Goal: Task Accomplishment & Management: Use online tool/utility

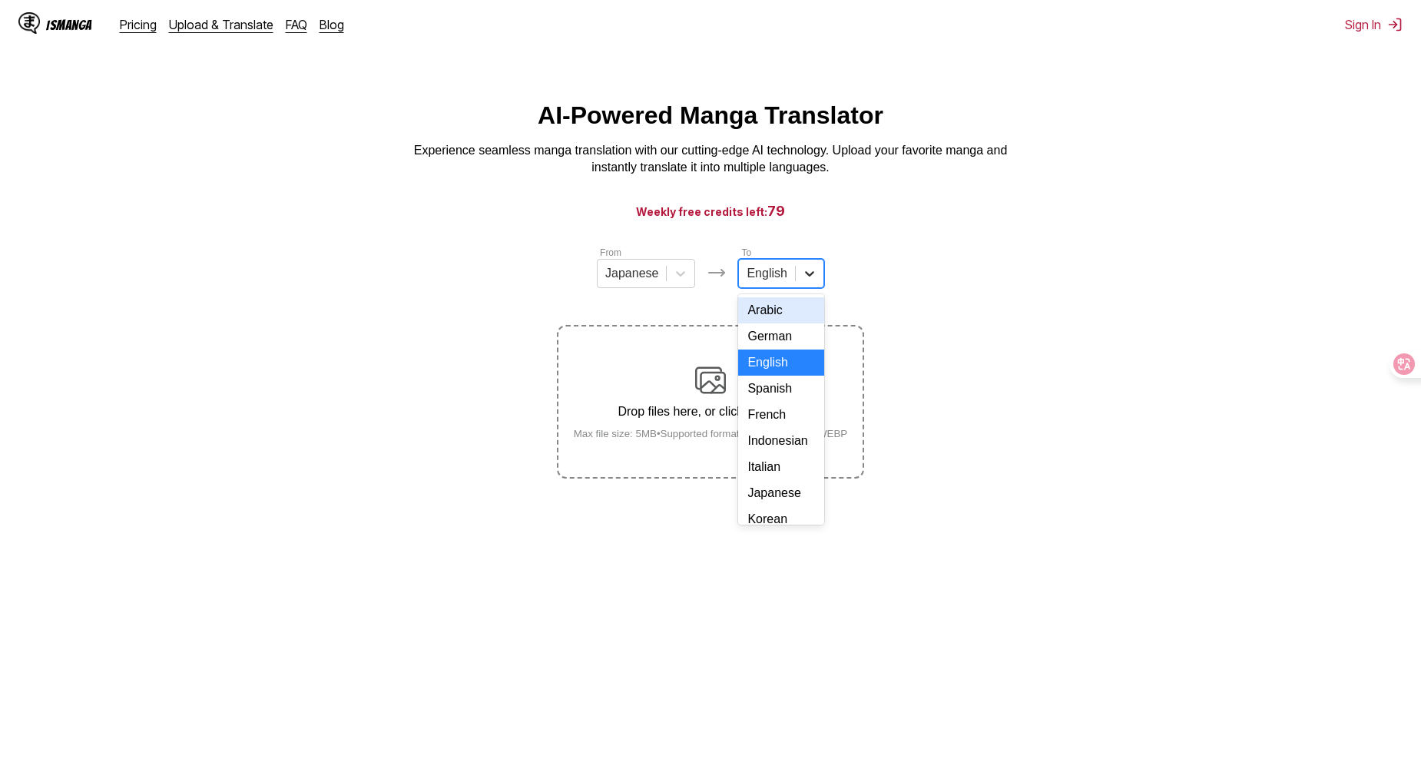
click at [816, 283] on div at bounding box center [810, 274] width 28 height 28
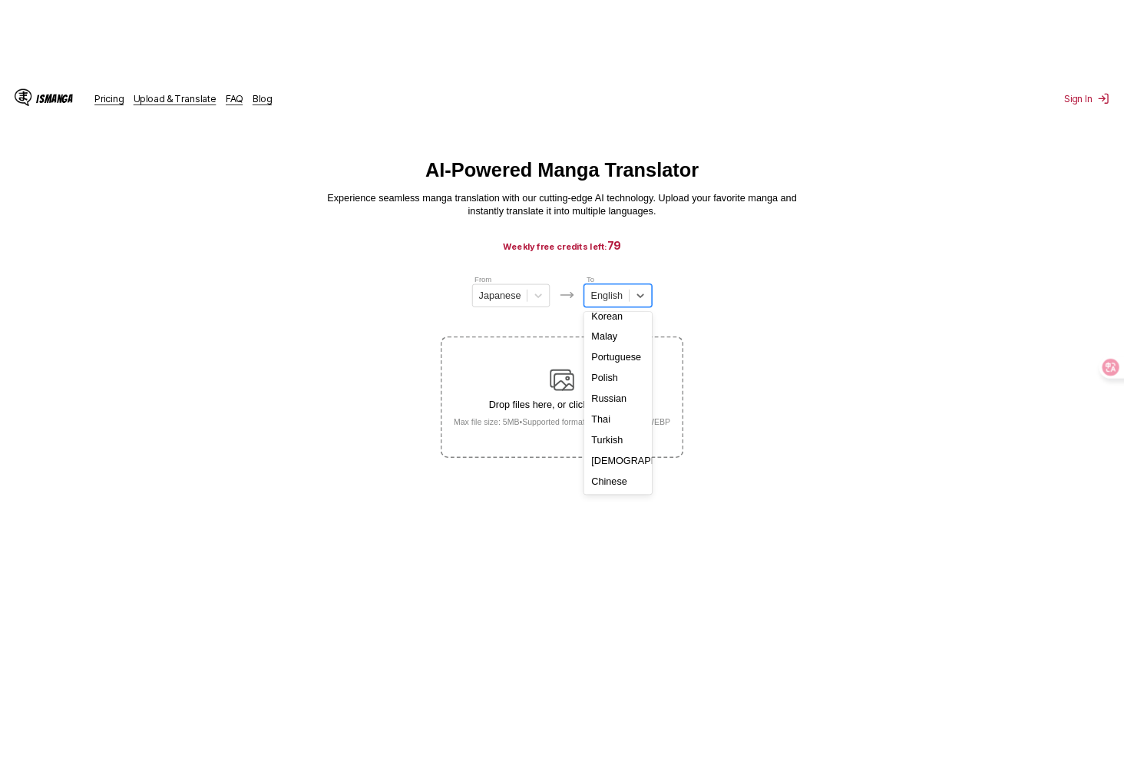
scroll to position [259, 0]
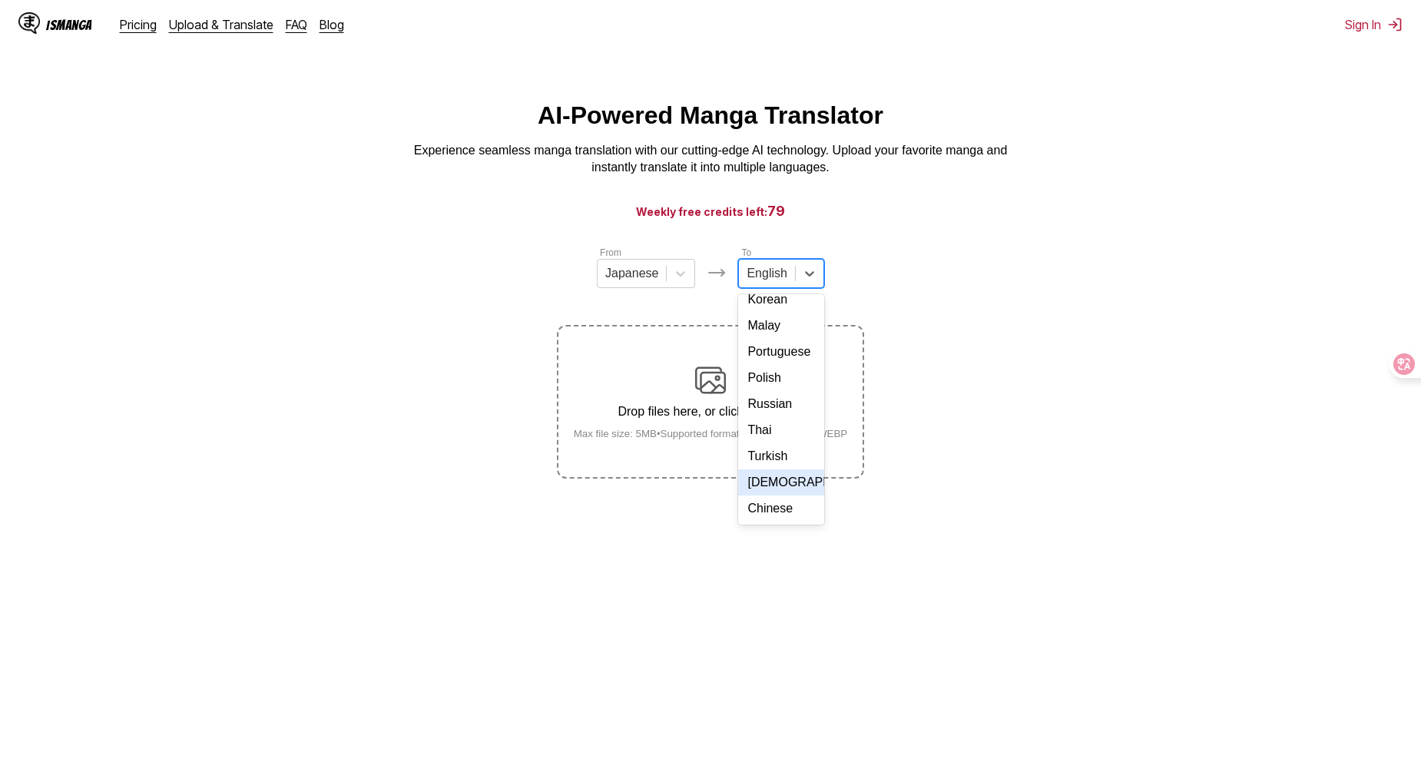
click at [800, 487] on div "[DEMOGRAPHIC_DATA]" at bounding box center [780, 482] width 85 height 26
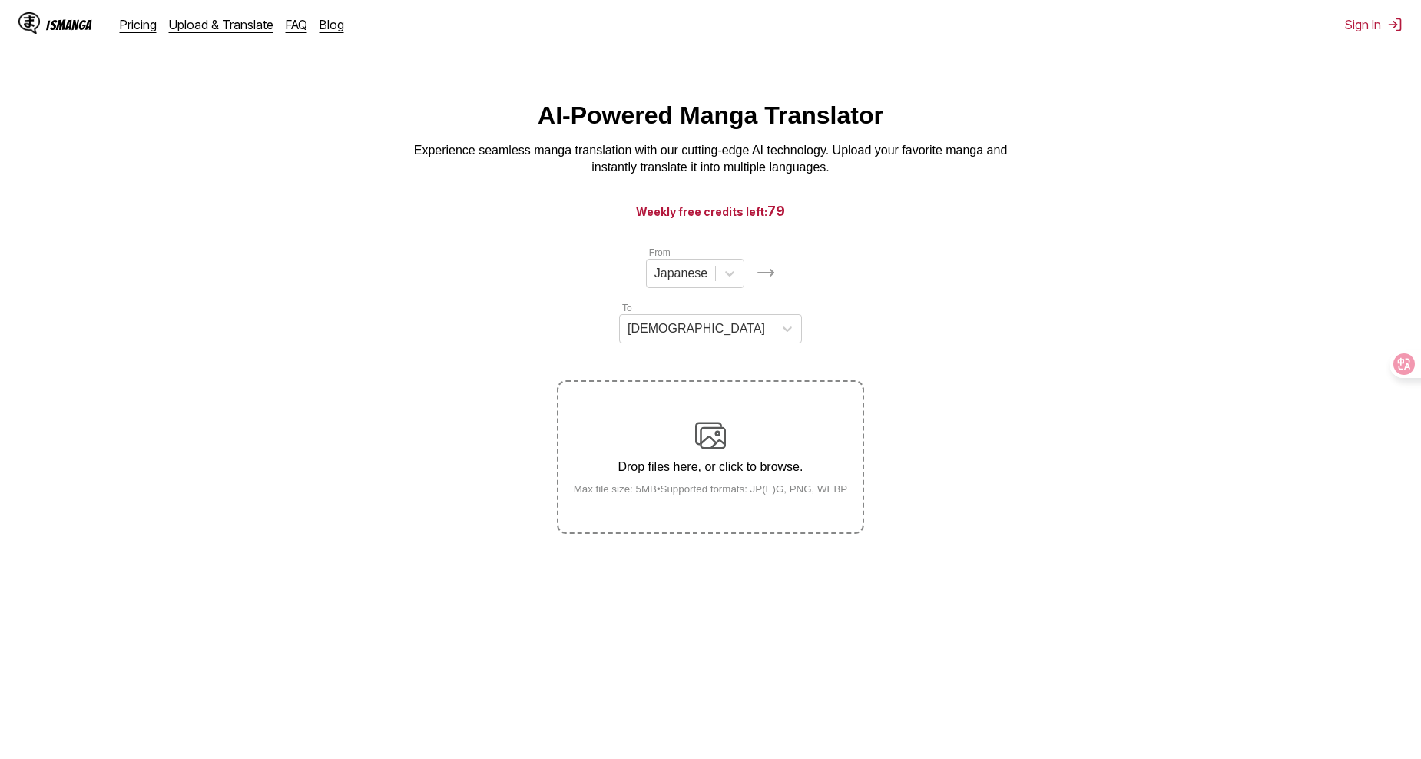
click at [1199, 55] on html "IsManga Pricing Upload & Translate FAQ Blog Sign In Pricing Upload & Translate …" at bounding box center [710, 463] width 1421 height 927
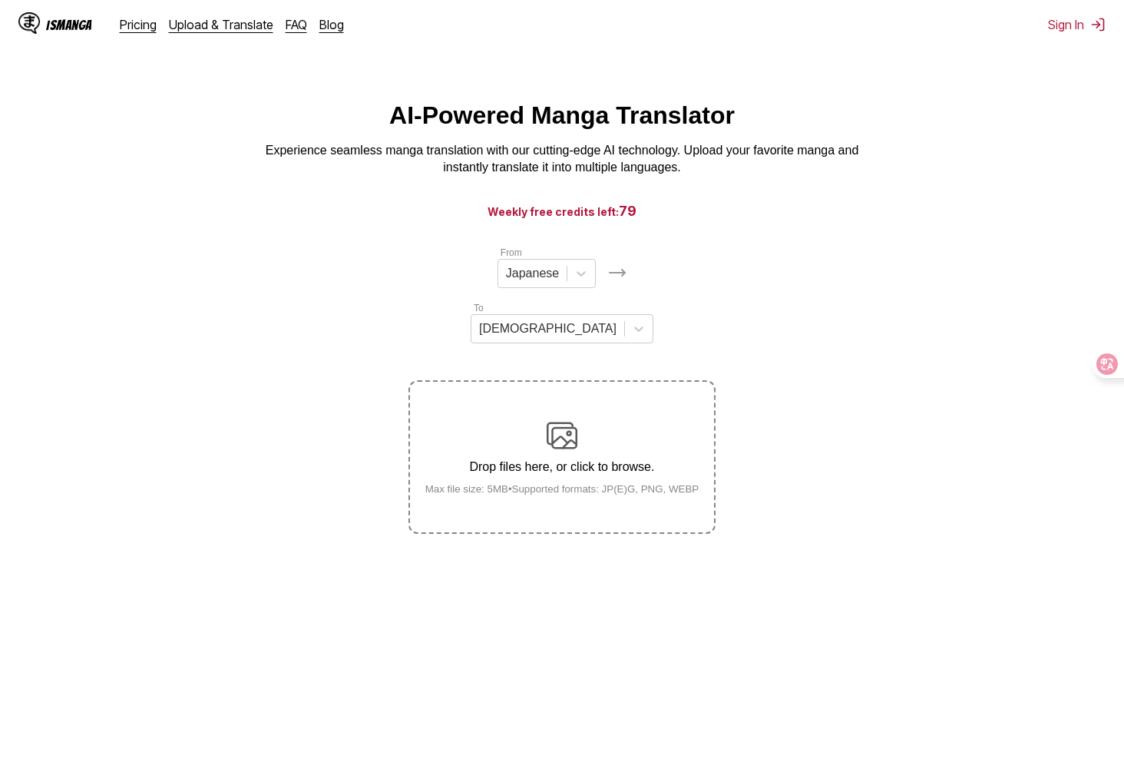
click at [319, 387] on section "From Japanese To Vietnamese Drop files here, or click to browse. Max file size:…" at bounding box center [562, 389] width 1100 height 289
click at [191, 478] on section "From Japanese To Vietnamese Drop files here, or click to browse. Max file size:…" at bounding box center [562, 389] width 1100 height 289
click at [564, 420] on img at bounding box center [562, 435] width 31 height 31
click at [0, 0] on input "Drop files here, or click to browse. Max file size: 5MB • Supported formats: JP…" at bounding box center [0, 0] width 0 height 0
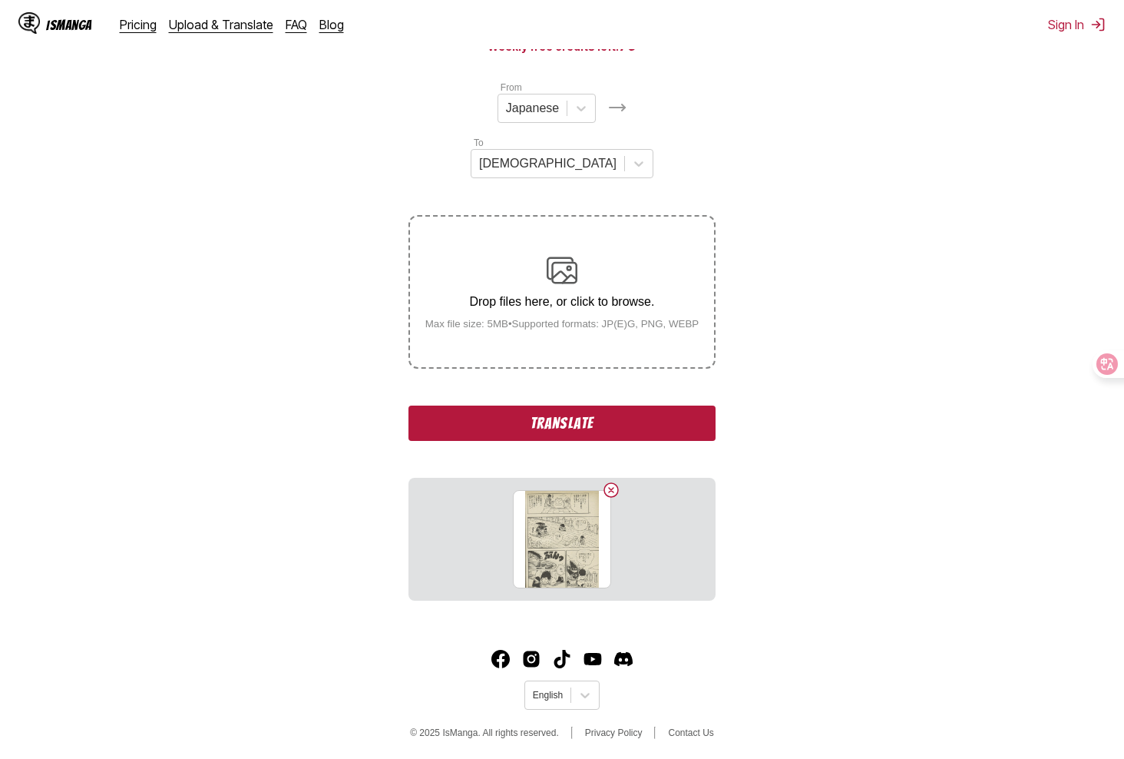
scroll to position [168, 0]
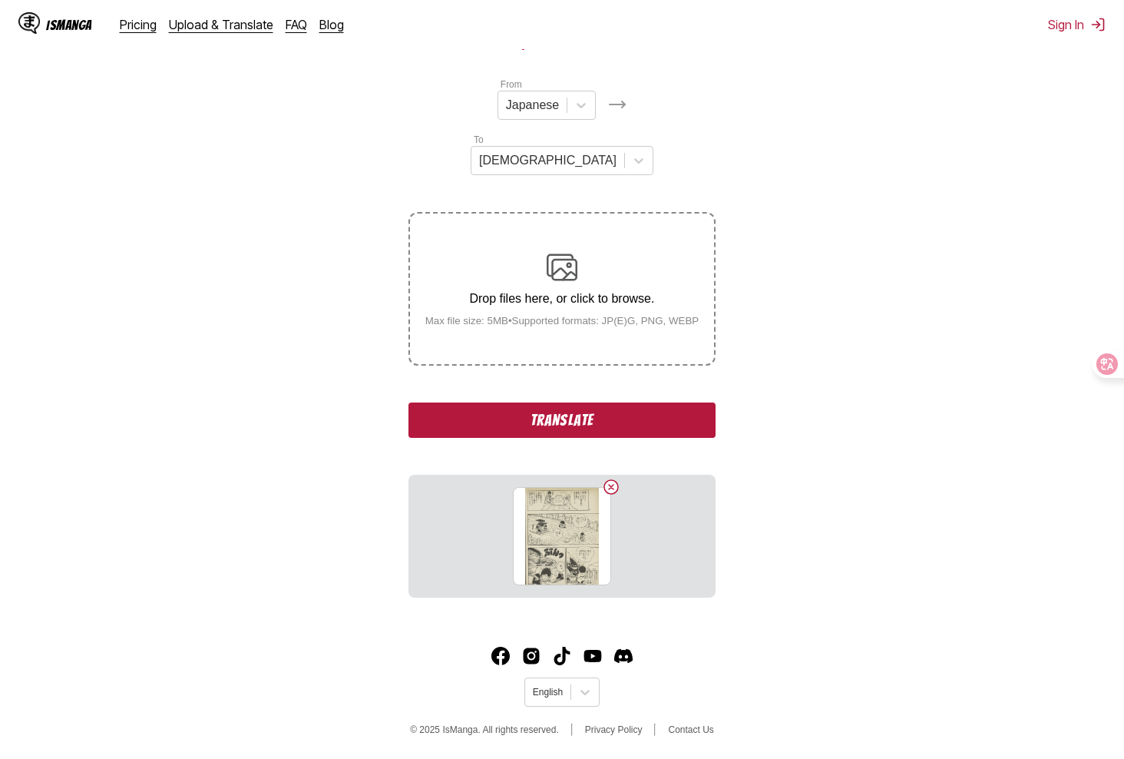
click at [600, 402] on button "Translate" at bounding box center [562, 419] width 307 height 35
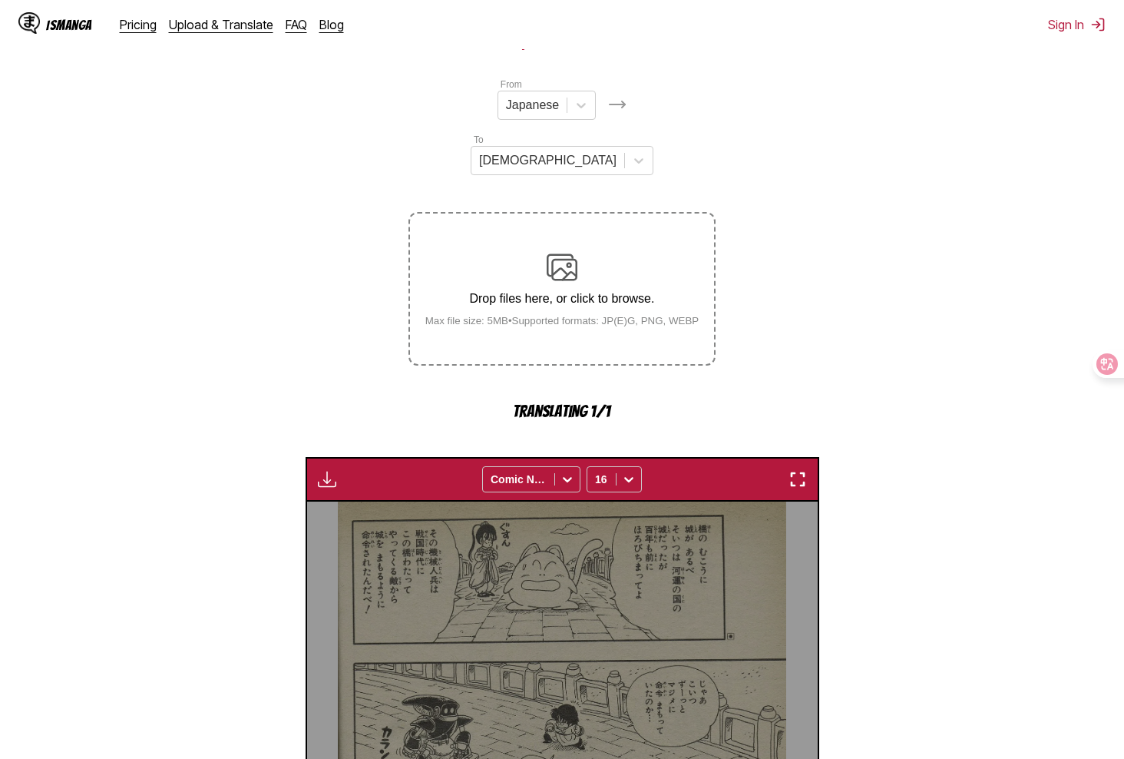
scroll to position [454, 0]
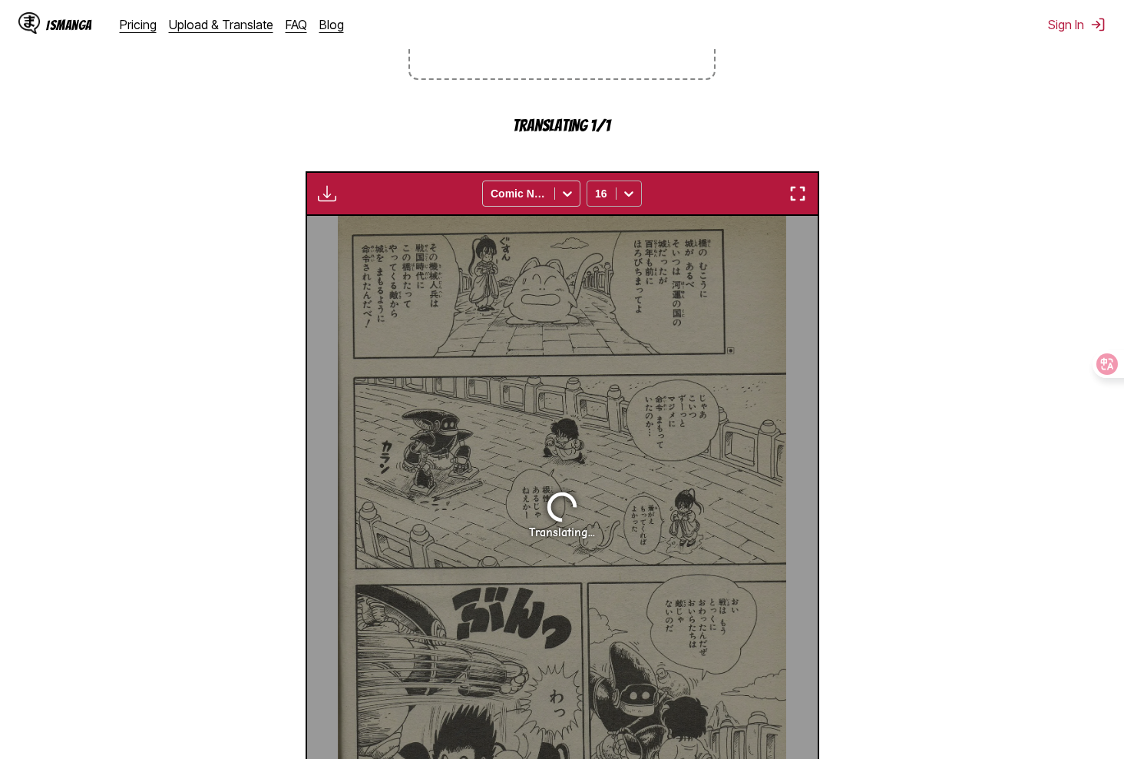
click at [627, 186] on icon at bounding box center [628, 193] width 15 height 15
click at [681, 171] on div "Available for premium users only Comic Neue 16" at bounding box center [563, 193] width 514 height 45
click at [565, 186] on icon at bounding box center [567, 193] width 15 height 15
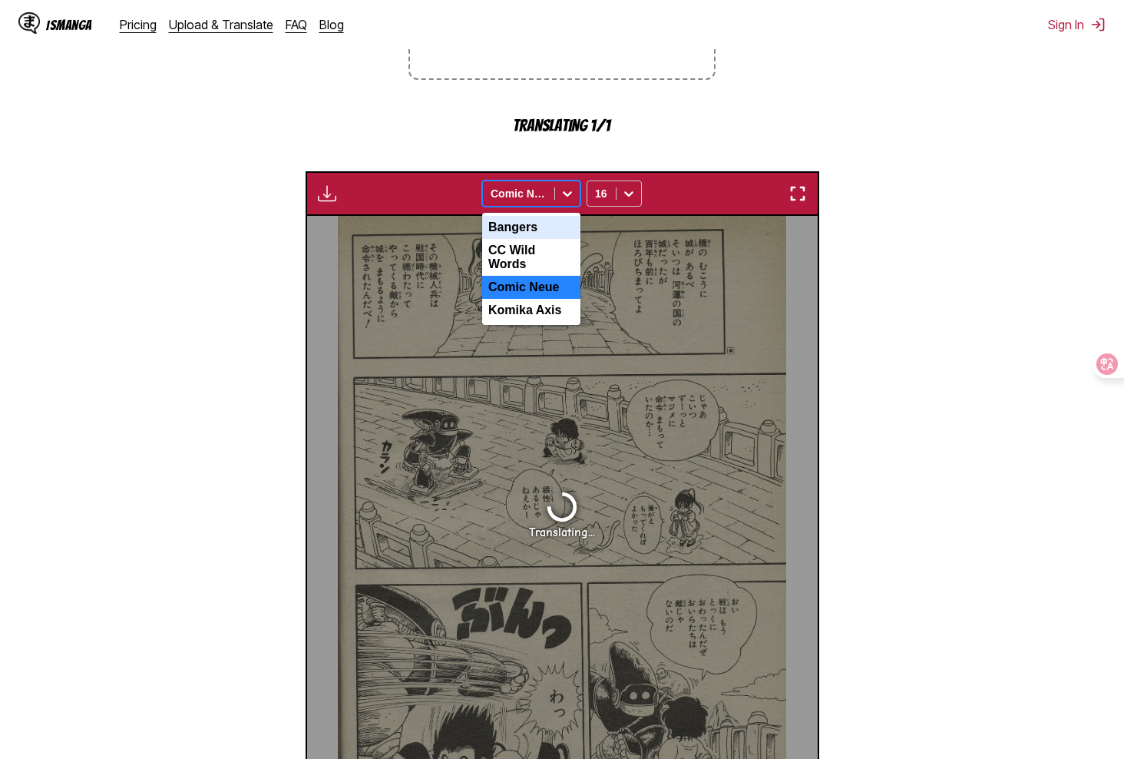
click at [666, 171] on div "Available for premium users only 4 results available. Use Up and Down to choose…" at bounding box center [563, 193] width 514 height 45
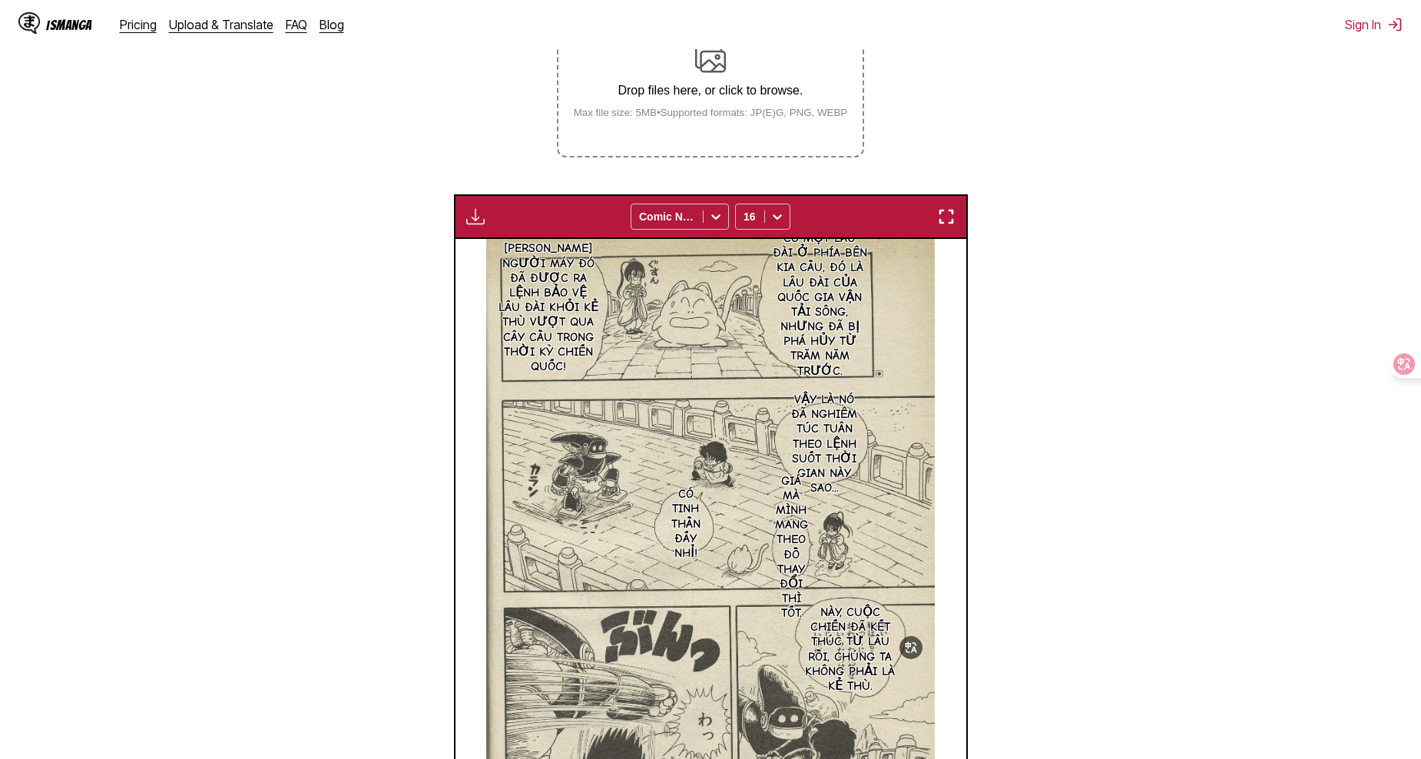
scroll to position [356, 0]
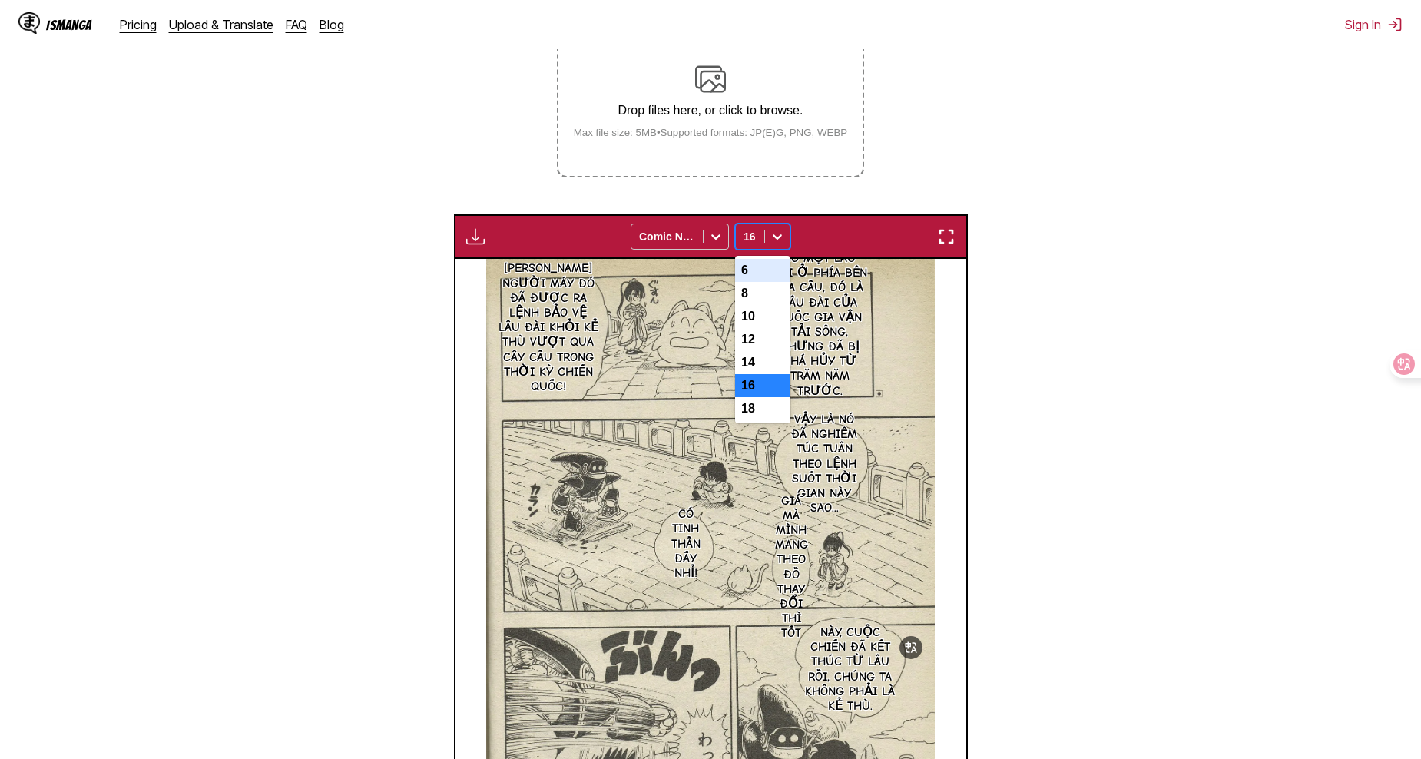
click at [779, 229] on icon at bounding box center [776, 236] width 15 height 15
click at [758, 351] on div "14" at bounding box center [762, 362] width 55 height 23
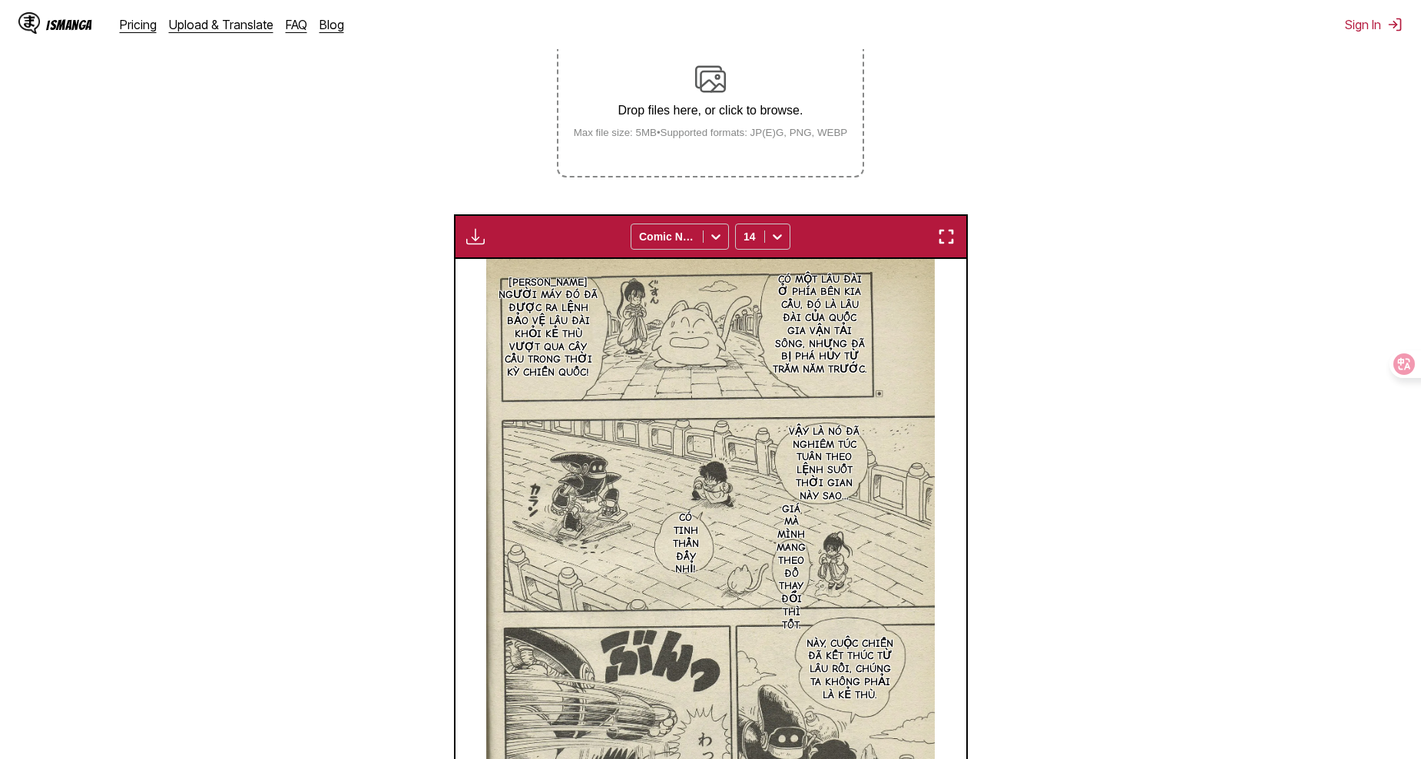
drag, startPoint x: 561, startPoint y: 258, endPoint x: 564, endPoint y: 268, distance: 10.4
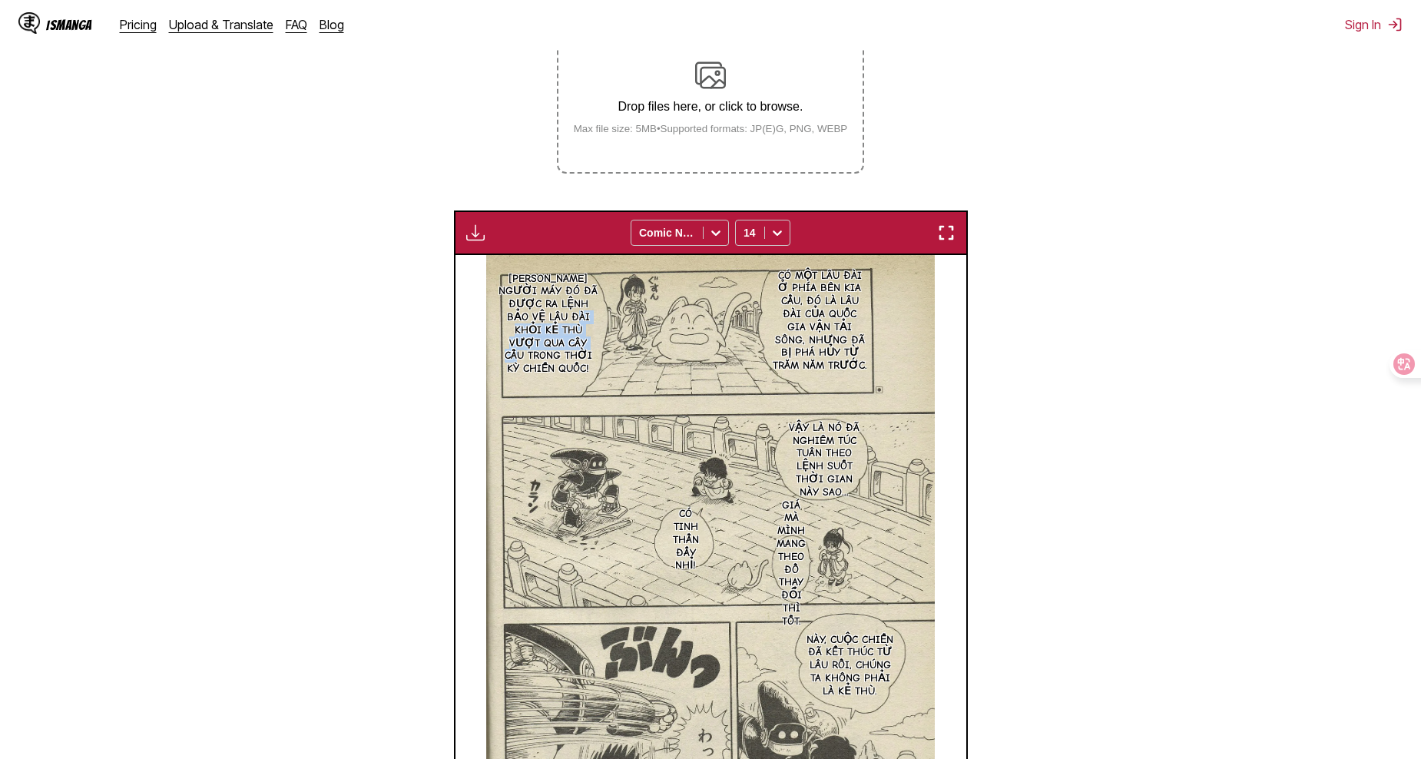
drag, startPoint x: 557, startPoint y: 269, endPoint x: 582, endPoint y: 293, distance: 34.2
click at [582, 293] on p "[PERSON_NAME] người máy đó đã được ra lệnh bảo vệ lâu đài khỏi kẻ thù vượt qua …" at bounding box center [548, 324] width 106 height 109
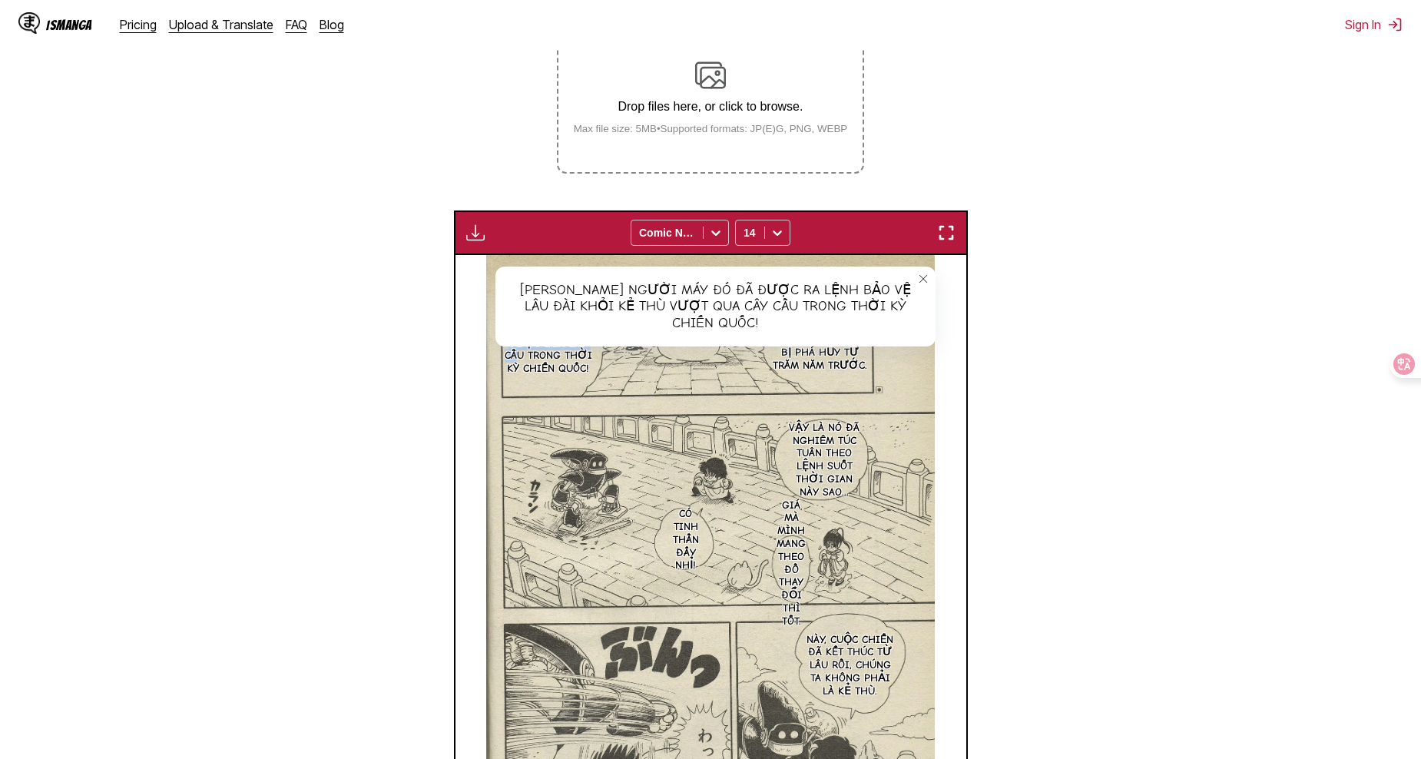
drag, startPoint x: 582, startPoint y: 293, endPoint x: 675, endPoint y: 318, distance: 96.3
click at [675, 318] on img at bounding box center [710, 553] width 449 height 596
click at [921, 273] on icon "close-tooltip" at bounding box center [923, 278] width 11 height 11
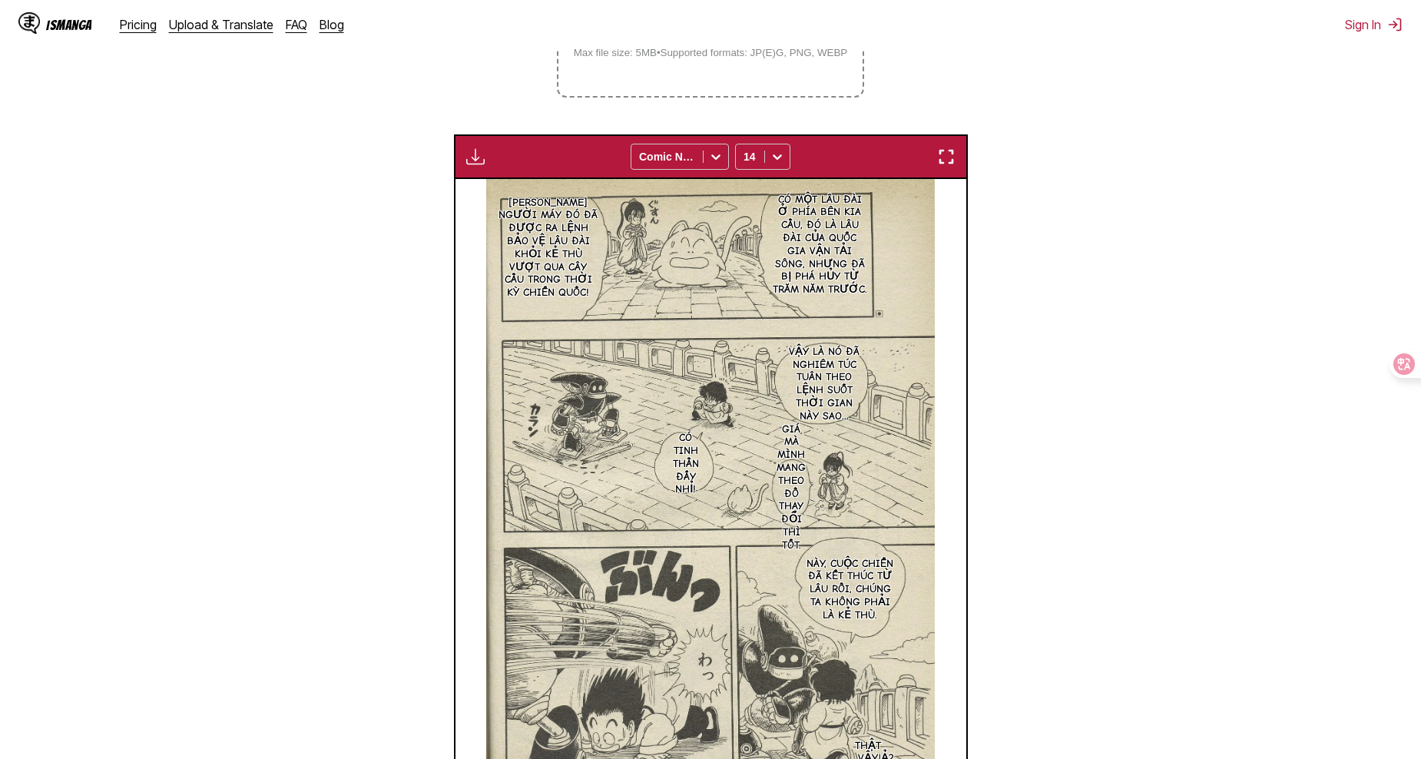
scroll to position [437, 0]
click at [710, 148] on icon at bounding box center [715, 155] width 15 height 15
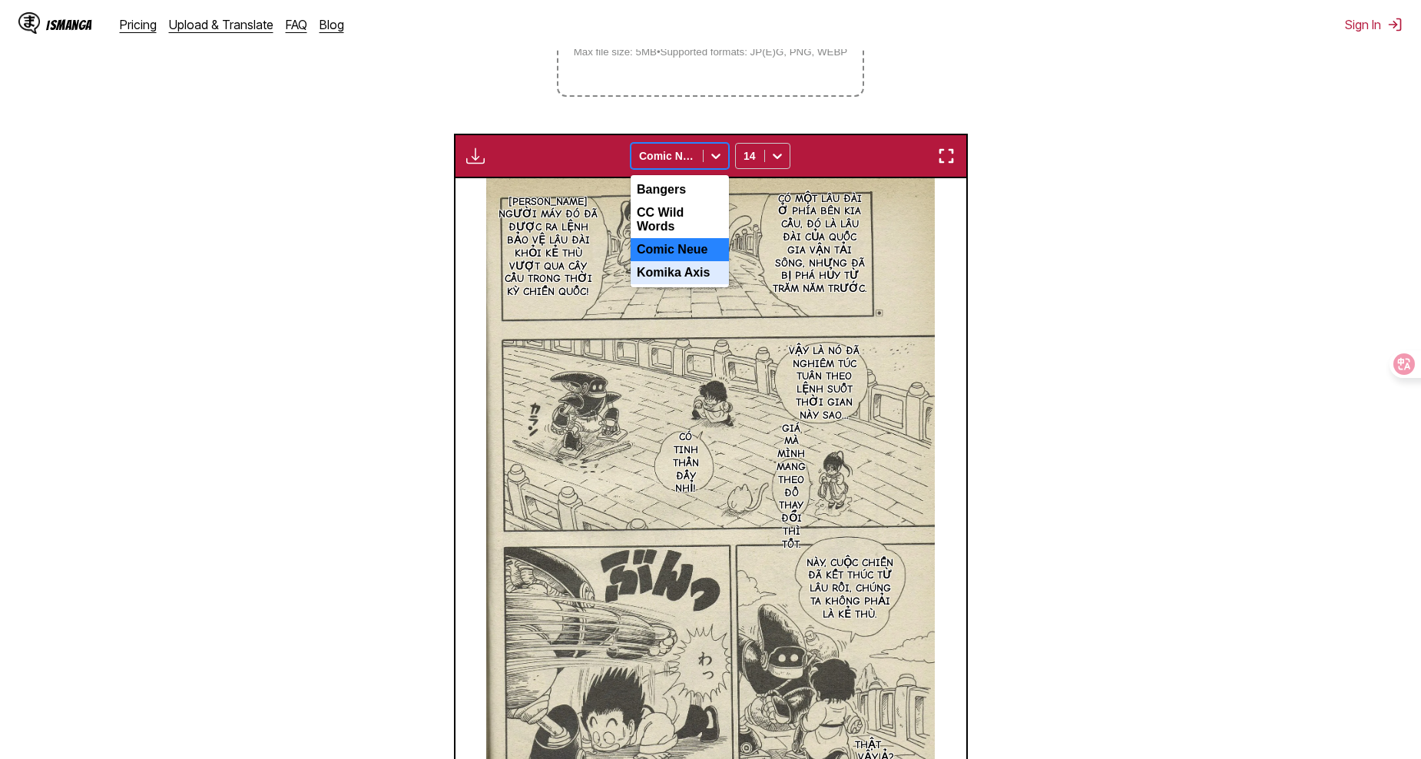
click at [677, 261] on div "Komika Axis" at bounding box center [679, 272] width 98 height 23
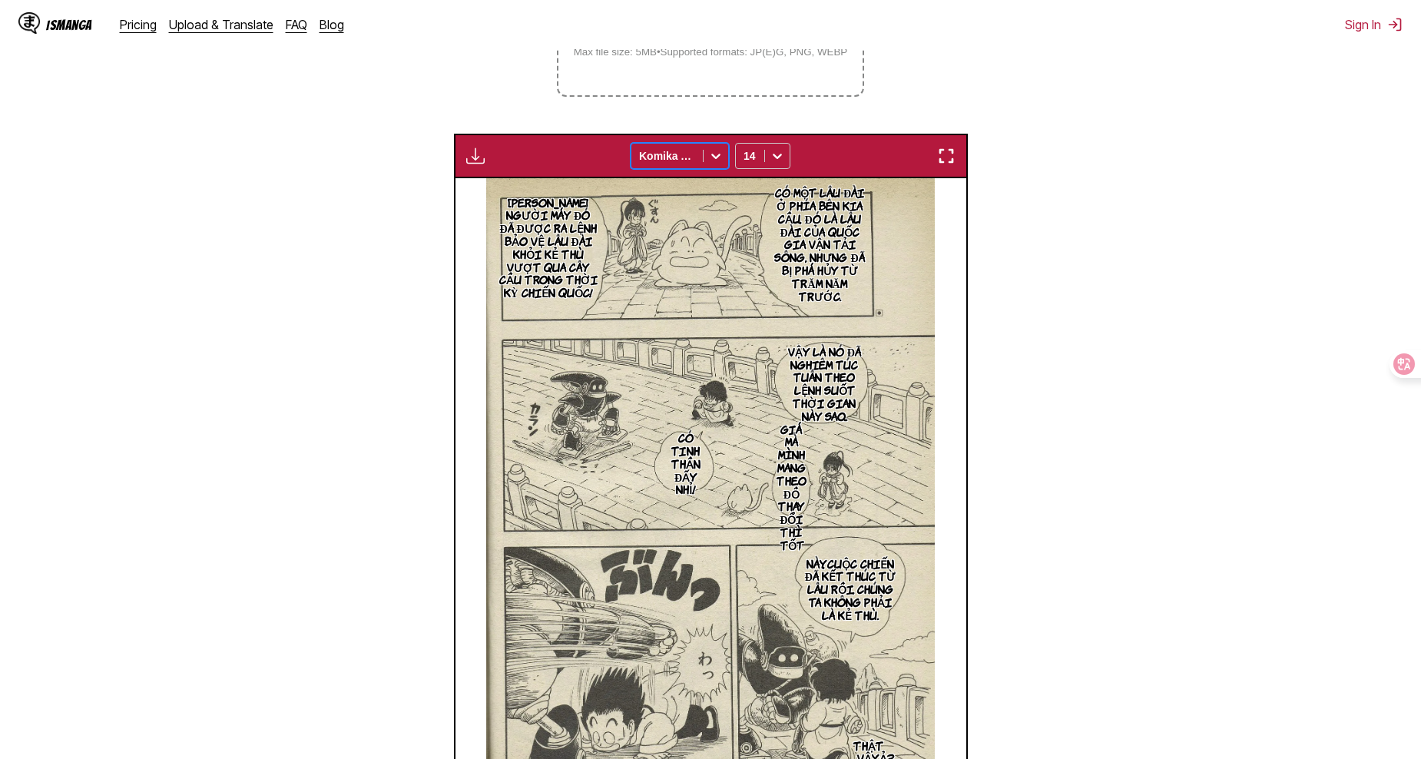
click at [705, 144] on div at bounding box center [715, 156] width 25 height 25
click at [686, 178] on div "Bangers" at bounding box center [679, 189] width 98 height 23
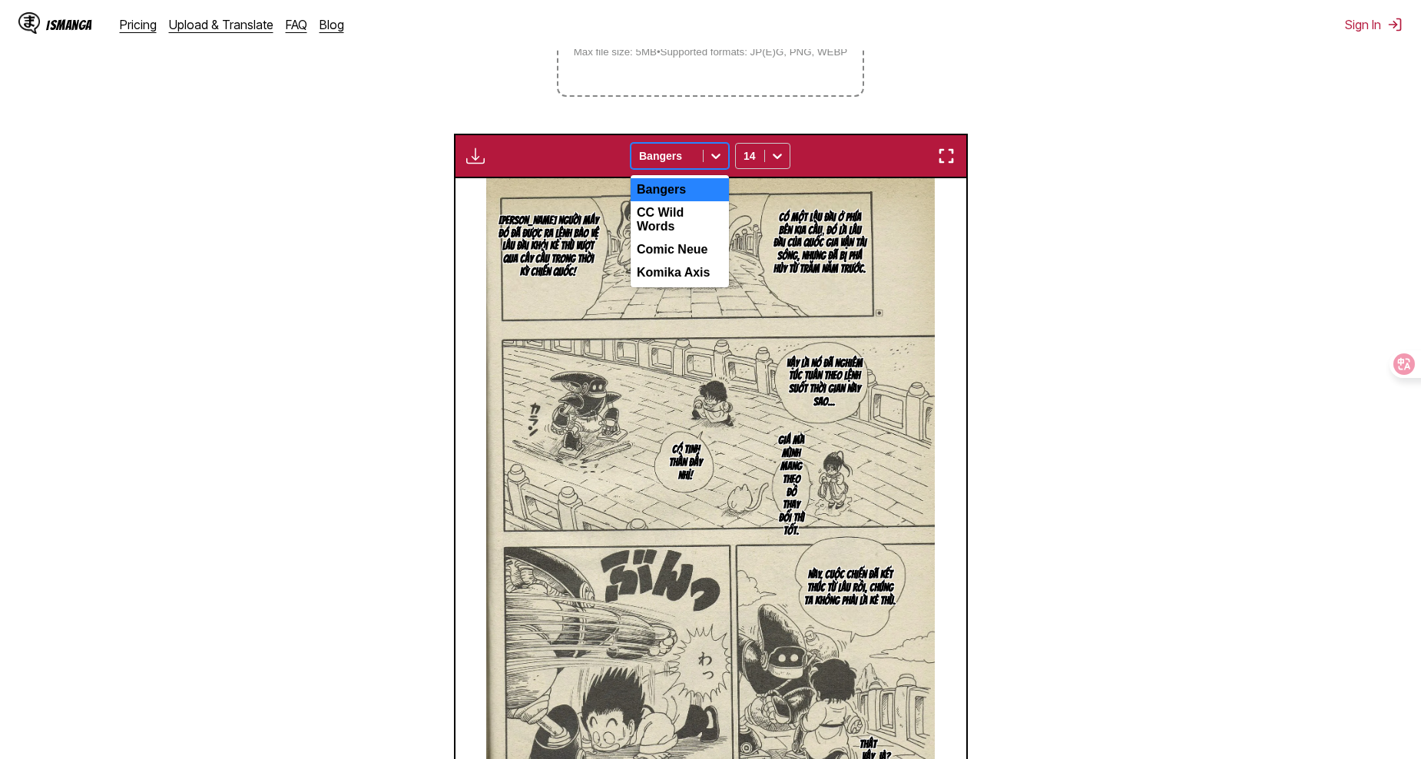
click at [719, 148] on icon at bounding box center [715, 155] width 15 height 15
click at [701, 201] on div "CC Wild Words" at bounding box center [679, 219] width 98 height 37
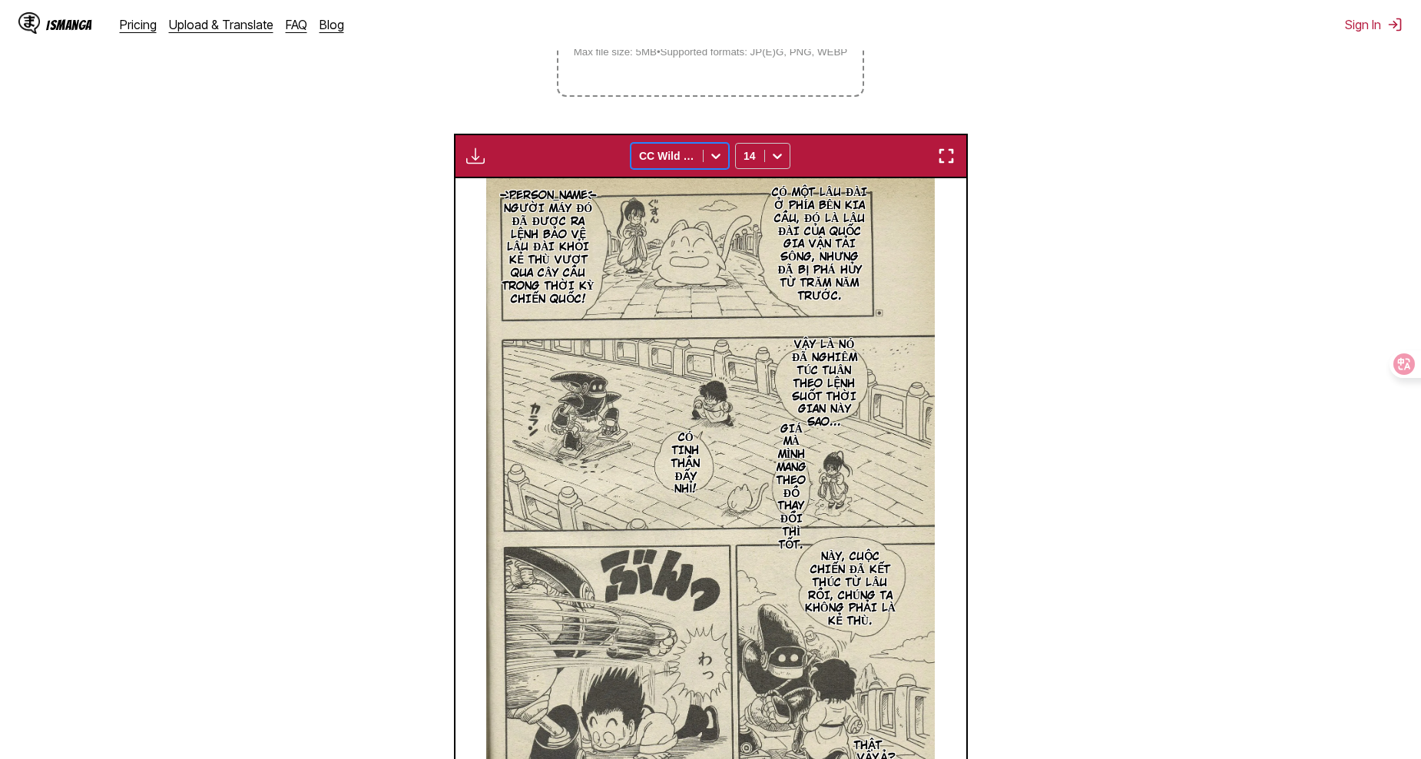
click at [717, 148] on icon at bounding box center [715, 155] width 15 height 15
click at [702, 238] on div "Comic Neue" at bounding box center [679, 249] width 98 height 23
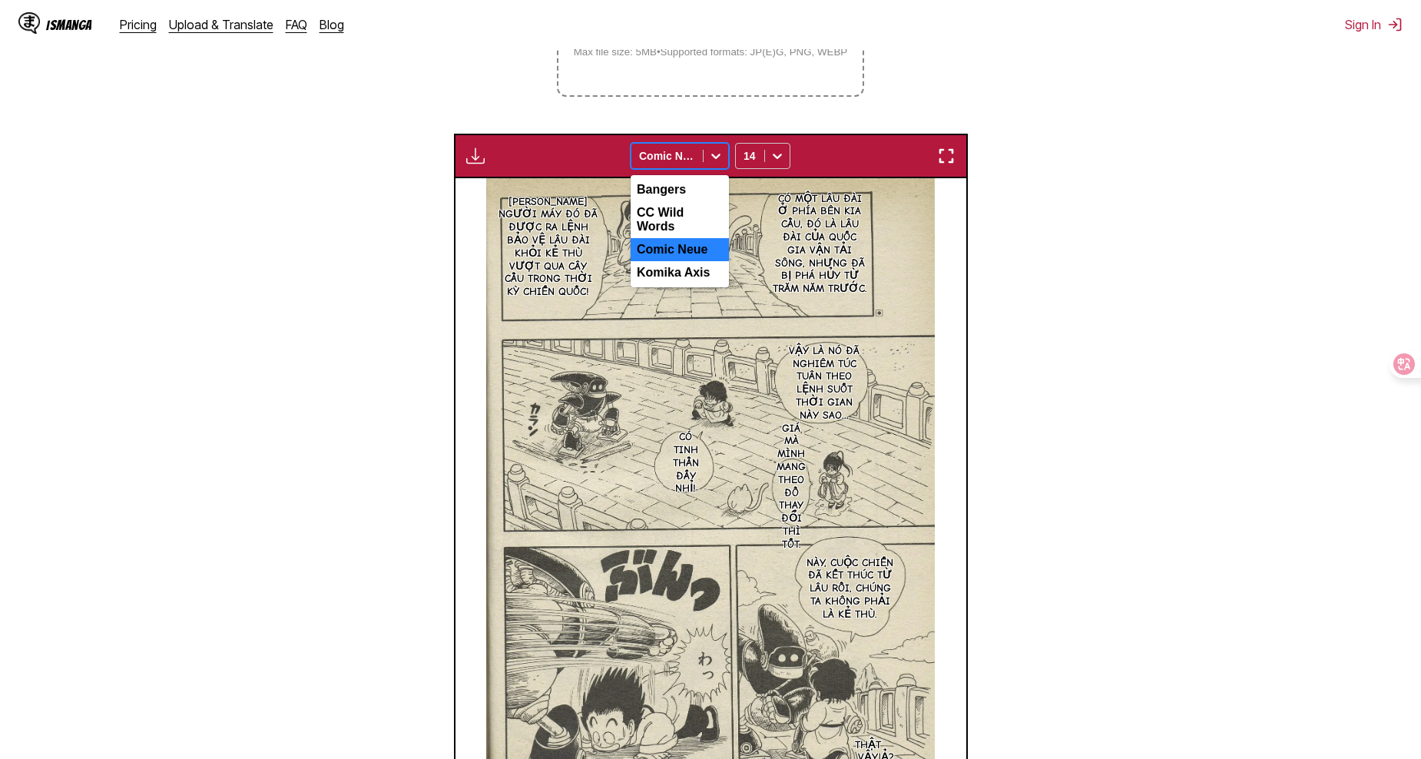
click at [719, 148] on icon at bounding box center [715, 155] width 15 height 15
click at [704, 201] on div "CC Wild Words" at bounding box center [679, 219] width 98 height 37
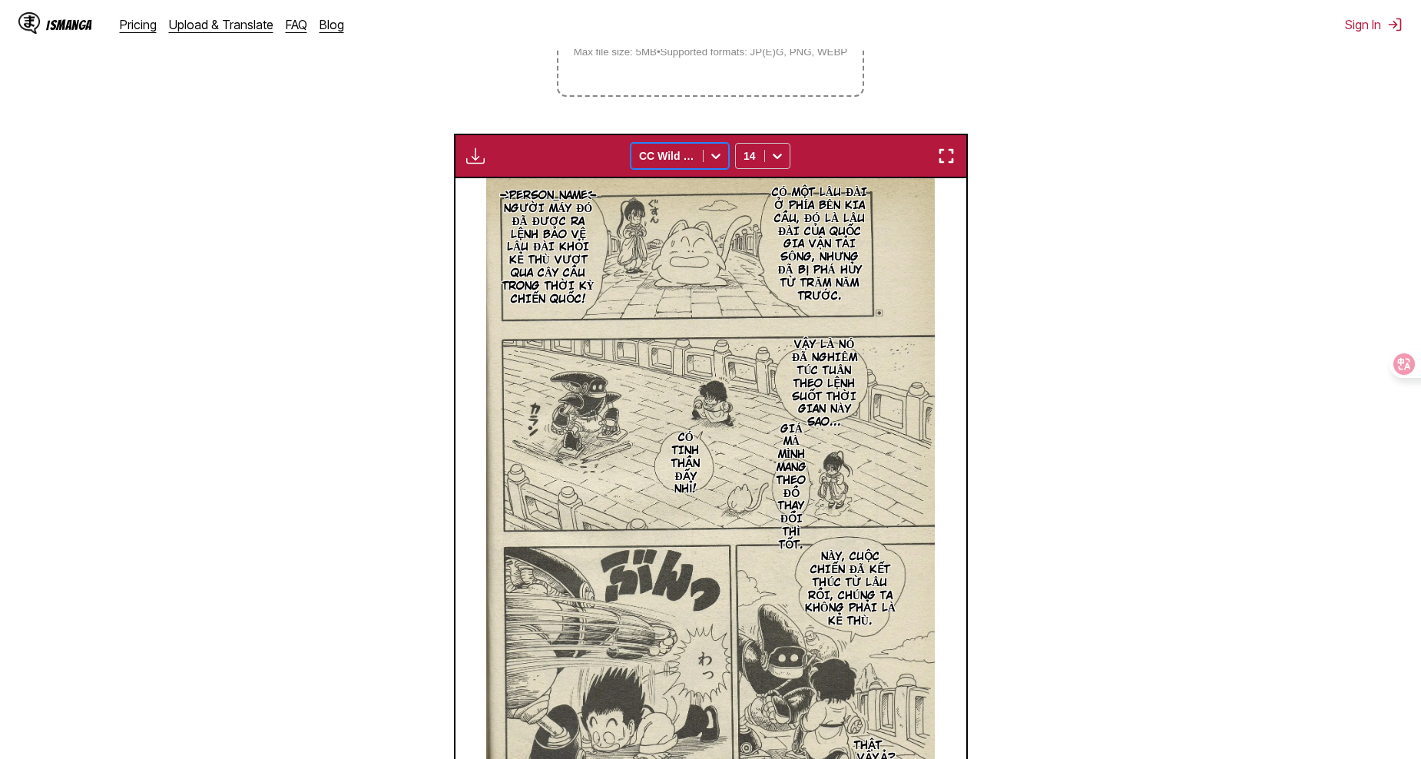
click at [723, 144] on div at bounding box center [715, 156] width 25 height 25
click at [687, 238] on div "Comic Neue" at bounding box center [679, 249] width 98 height 23
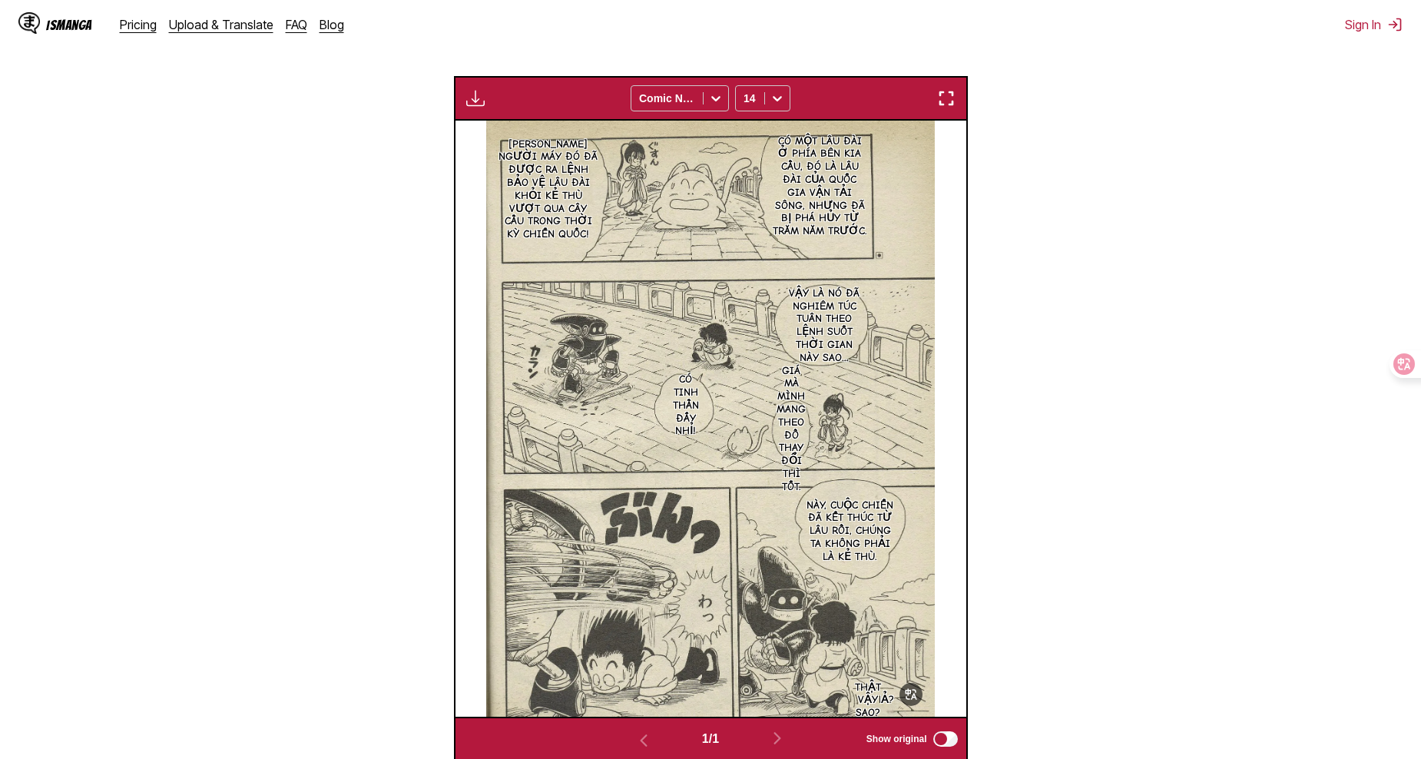
drag, startPoint x: 506, startPoint y: 170, endPoint x: 538, endPoint y: 197, distance: 42.5
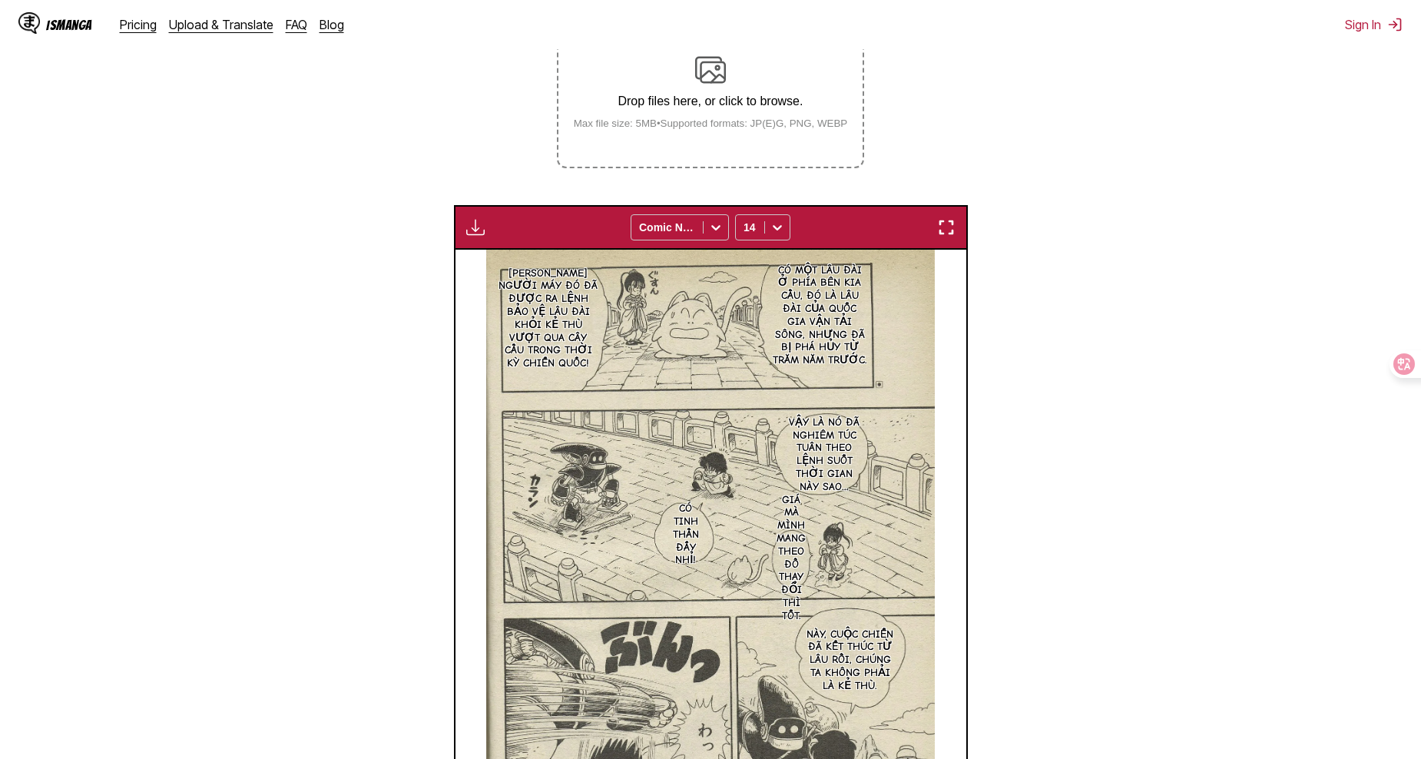
scroll to position [356, 0]
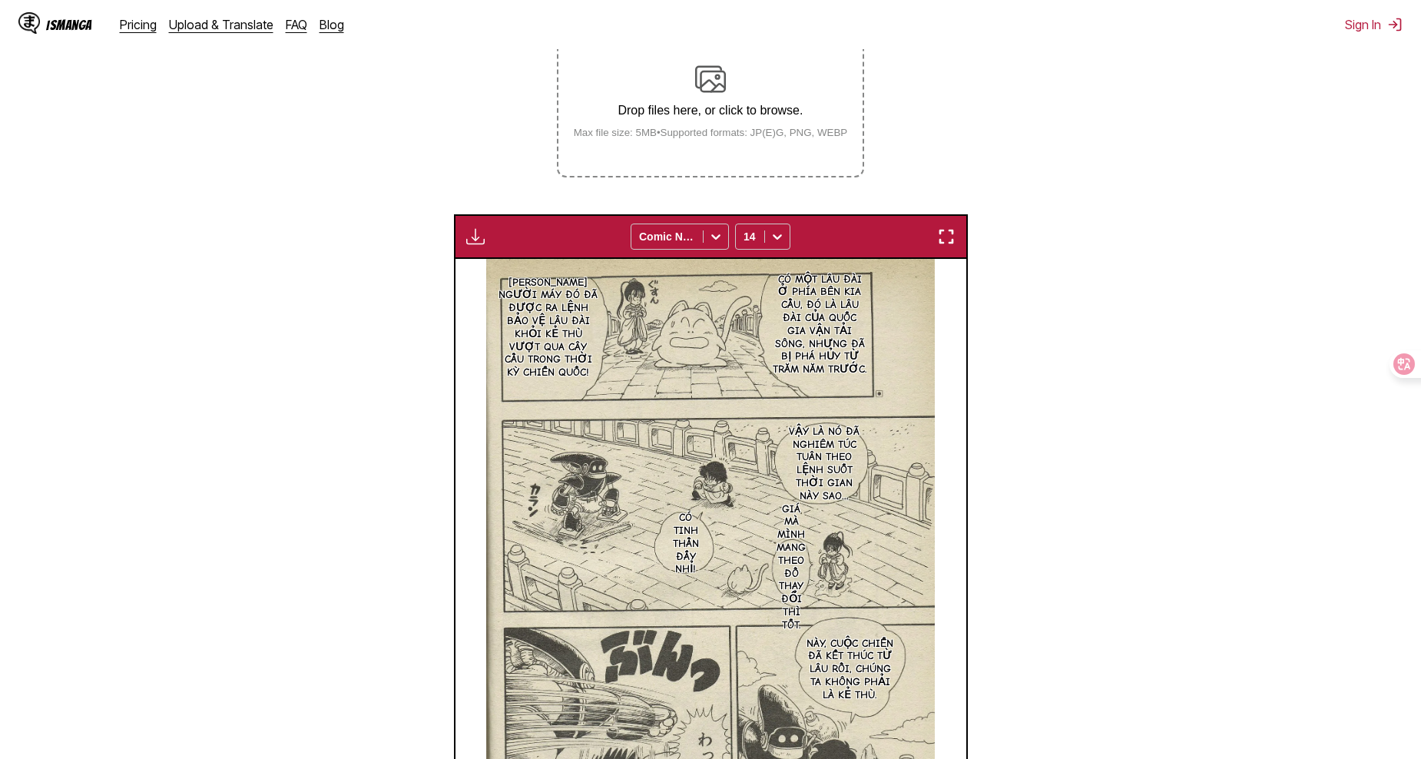
click at [472, 227] on img "button" at bounding box center [475, 236] width 18 height 18
click at [992, 261] on section "From Japanese To Vietnamese Drop files here, or click to browse. Max file size:…" at bounding box center [710, 394] width 1396 height 1011
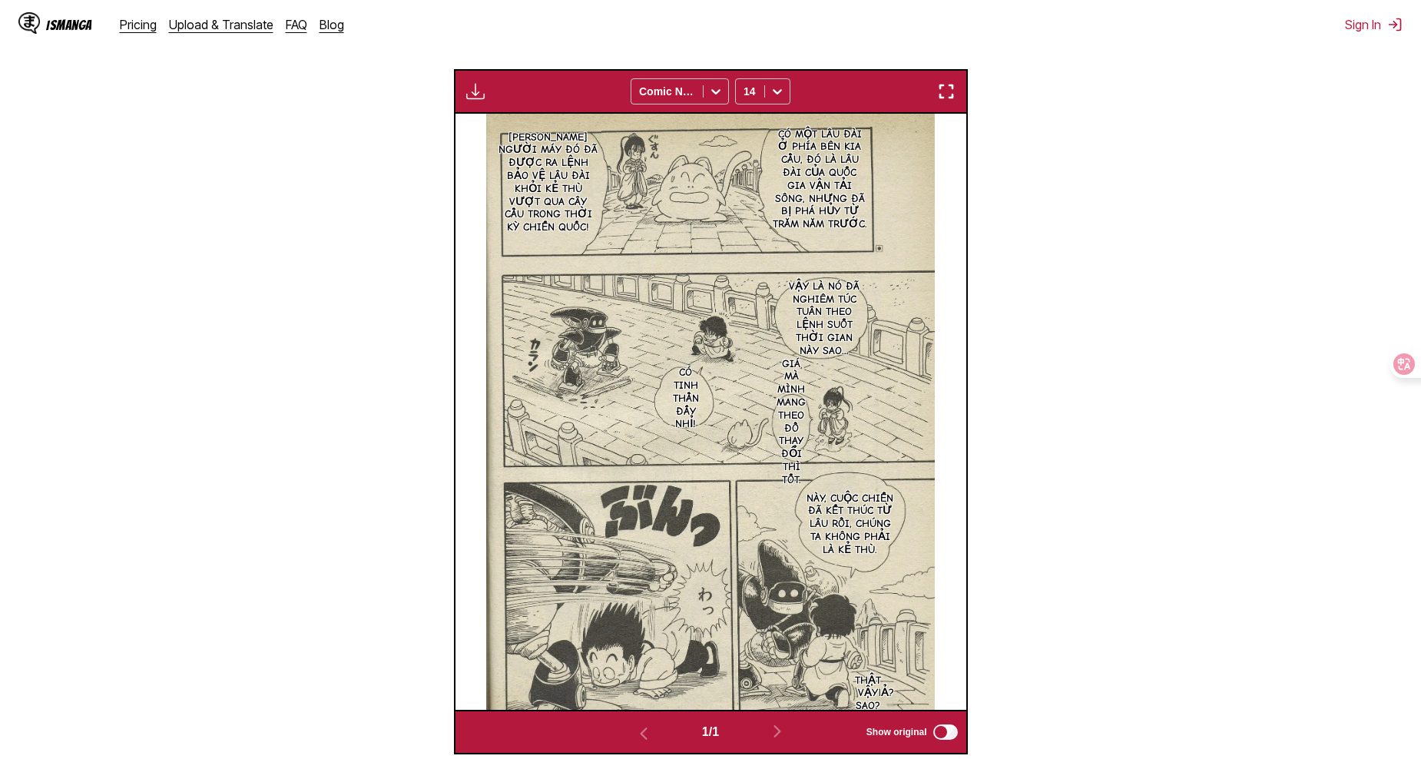
scroll to position [510, 0]
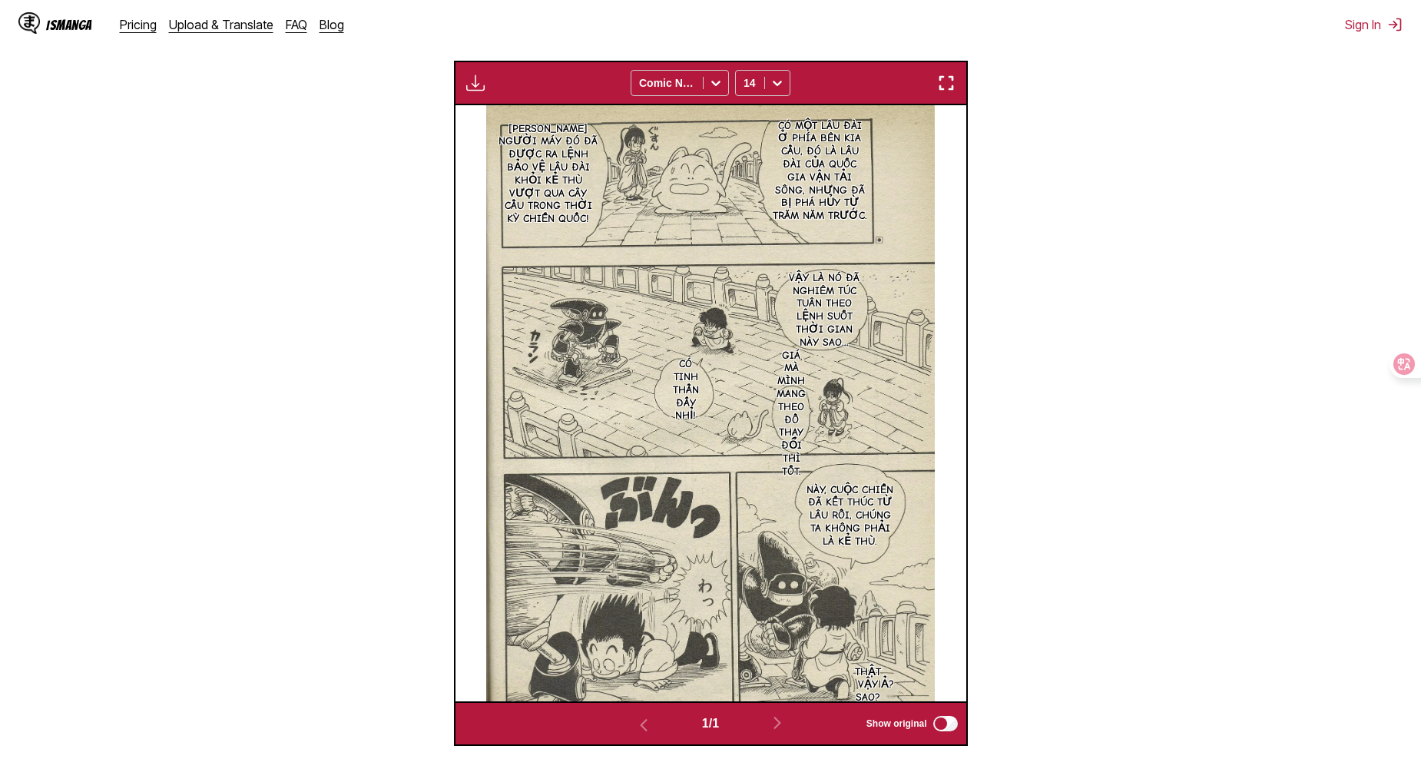
click at [877, 308] on img at bounding box center [710, 403] width 449 height 596
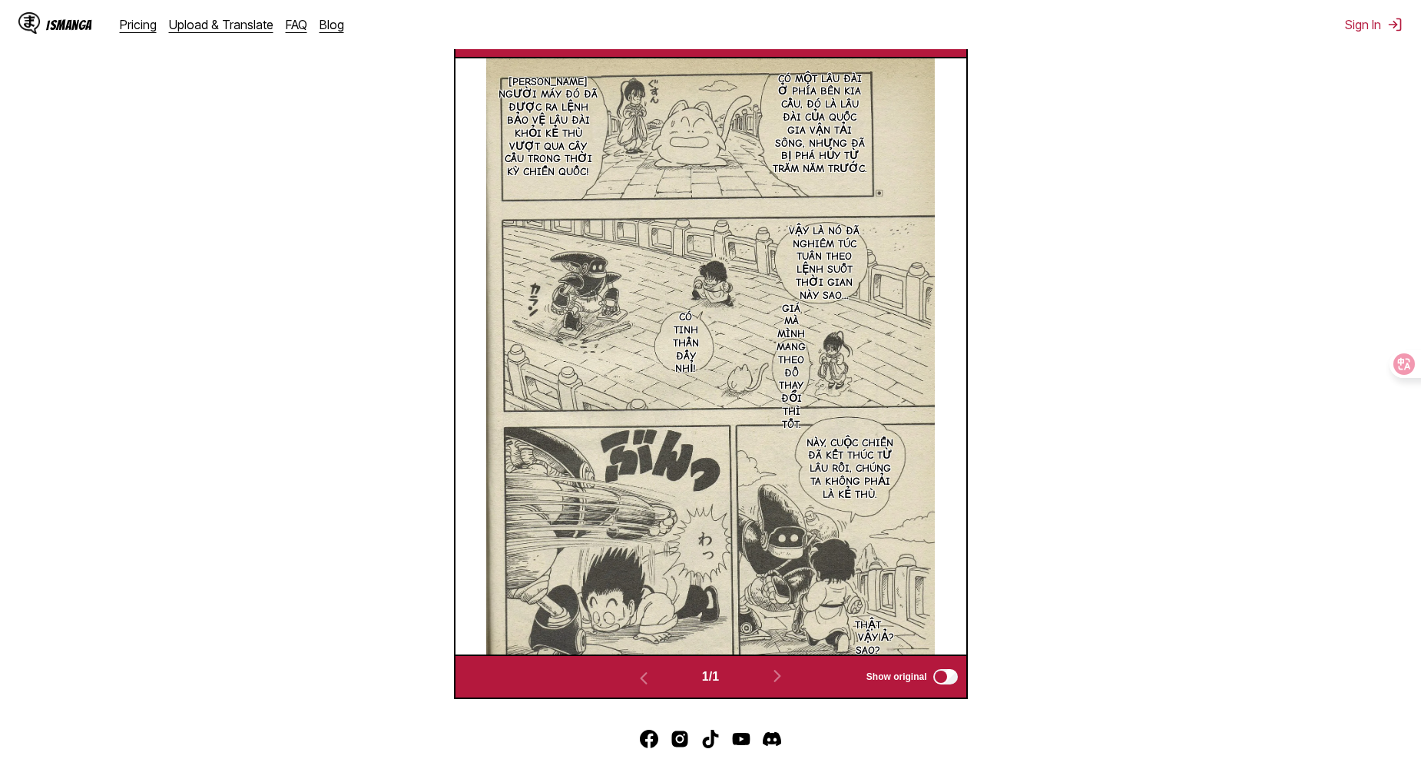
scroll to position [587, 0]
